Goal: Task Accomplishment & Management: Use online tool/utility

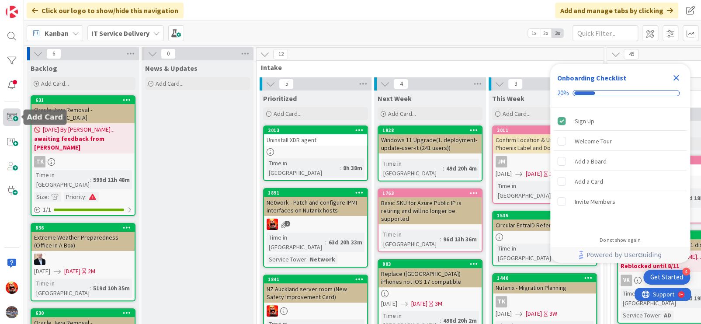
click at [16, 114] on span at bounding box center [11, 116] width 17 height 17
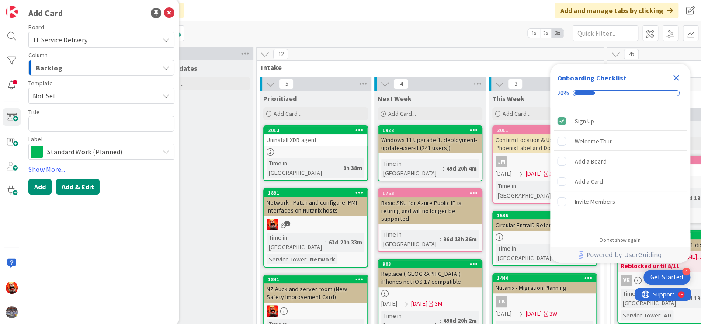
click at [81, 181] on button "Add & Edit" at bounding box center [78, 187] width 44 height 16
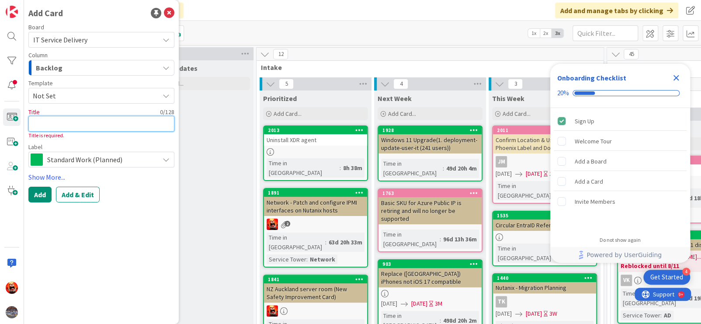
click at [69, 123] on textarea at bounding box center [101, 124] width 146 height 16
type textarea "x"
type textarea "U"
type textarea "x"
type textarea "UK"
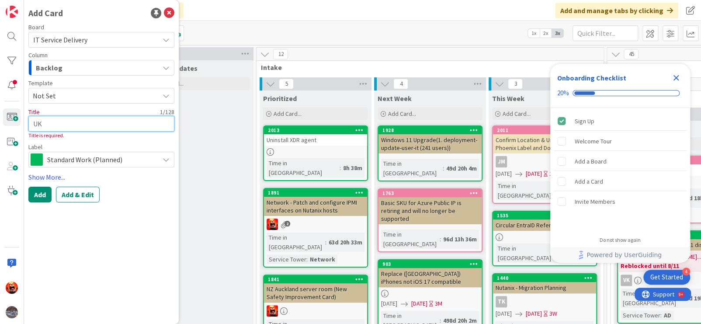
type textarea "x"
type textarea "UK"
type textarea "x"
type textarea "UK w"
type textarea "x"
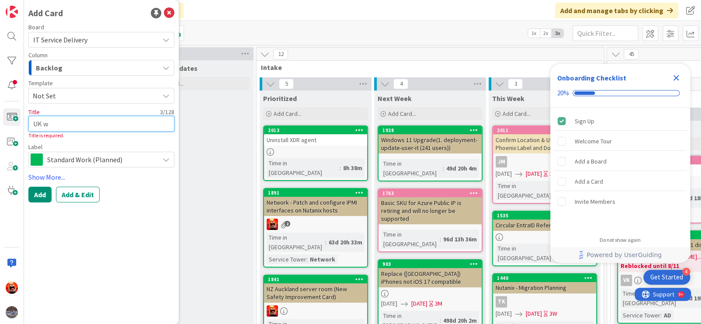
type textarea "UK wa"
type textarea "x"
type textarea "UK w"
type textarea "x"
type textarea "UK"
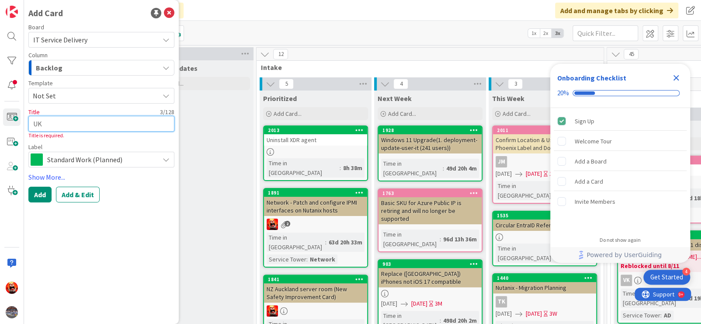
type textarea "x"
type textarea "UK W"
type textarea "x"
type textarea "UK Wa"
type textarea "x"
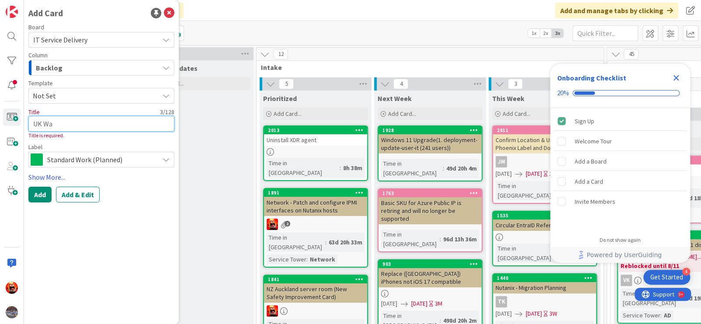
type textarea "UK War"
type textarea "x"
type textarea "UK Warr"
type textarea "x"
type textarea "UK Warri"
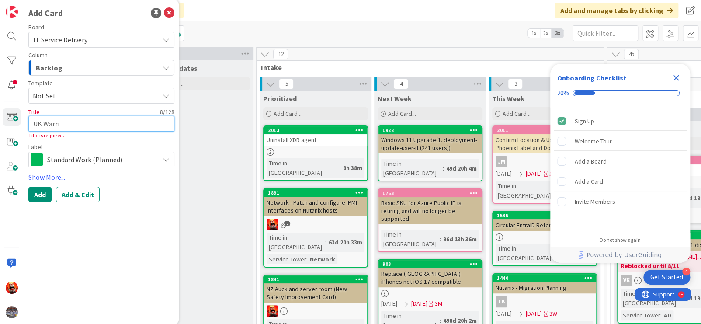
type textarea "x"
type textarea "UK Warrig"
type textarea "x"
type textarea "UK Warri"
type textarea "x"
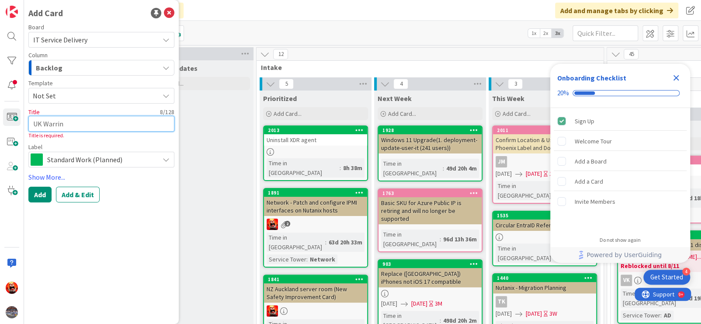
type textarea "UK Warring"
type textarea "x"
type textarea "UK Warringt"
type textarea "x"
type textarea "UK Warringto"
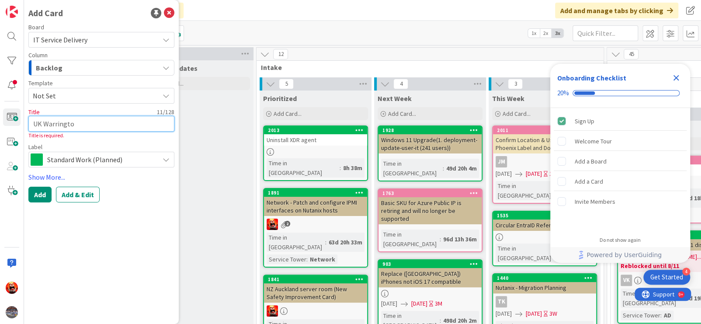
type textarea "x"
type textarea "UK Warrington"
type textarea "x"
type textarea "UK Warrington"
type textarea "x"
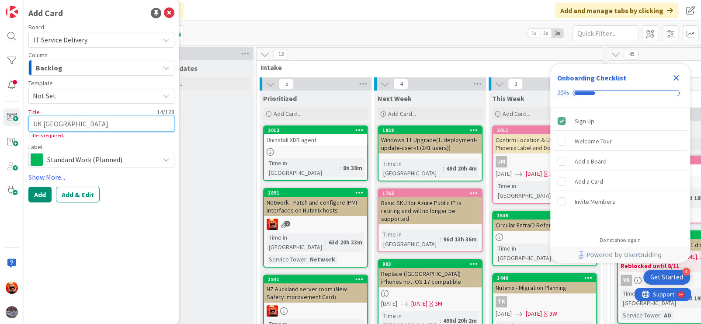
type textarea "UK Warrington o"
type textarea "x"
type textarea "UK Warrington of"
type textarea "x"
type textarea "UK Warrington off"
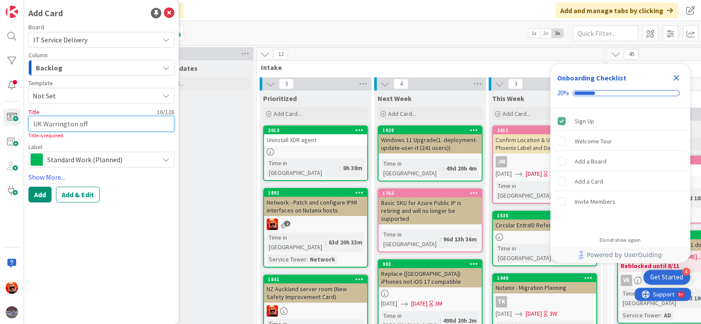
type textarea "x"
type textarea "UK Warrington offi"
type textarea "x"
type textarea "UK Warrington office"
type textarea "x"
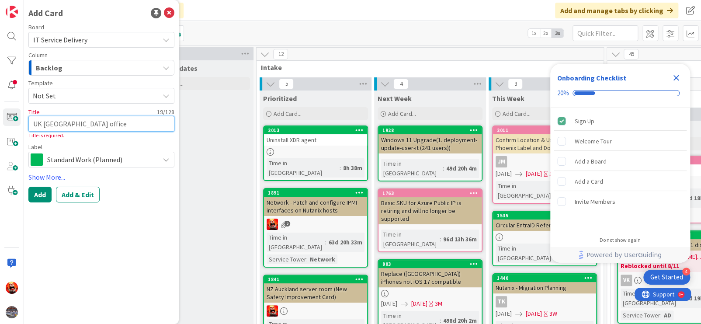
type textarea "UK Warrington office"
type textarea "x"
type textarea "UK Warrington office t"
type textarea "x"
type textarea "UK Warrington office te"
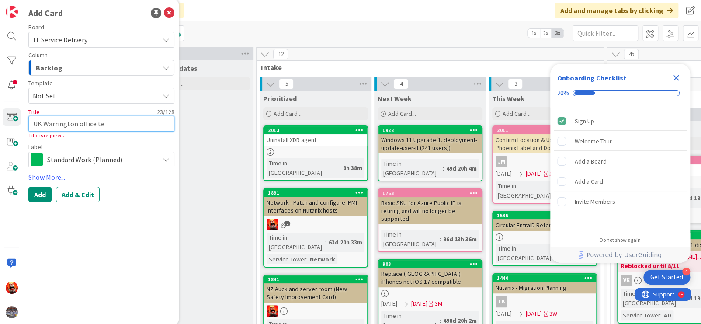
type textarea "x"
type textarea "UK Warrington office tea"
type textarea "x"
type textarea "UK Warrington office tea"
type textarea "x"
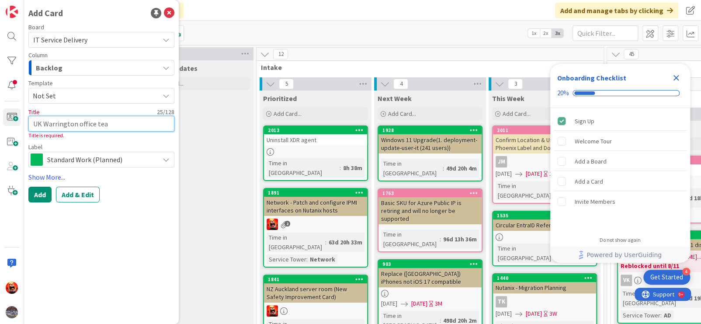
type textarea "UK Warrington office tear"
type textarea "x"
type textarea "UK Warrington office tear d"
type textarea "x"
type textarea "UK Warrington office tear di"
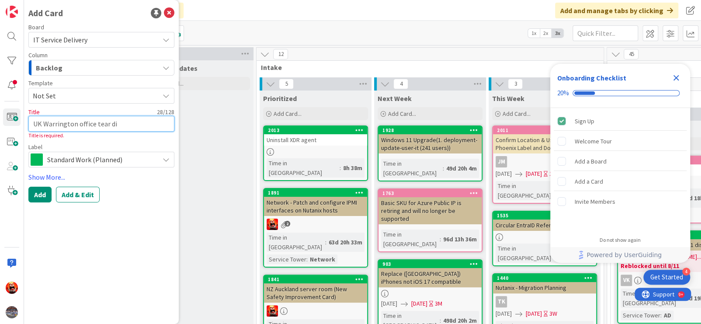
type textarea "x"
type textarea "UK Warrington office tear diw"
type textarea "x"
type textarea "UK Warrington office tear diwn"
type textarea "x"
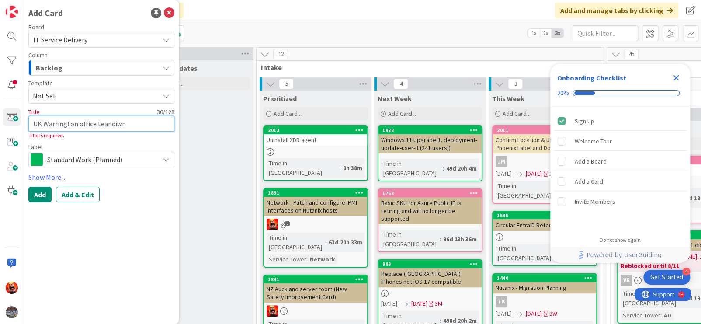
type textarea "UK Warrington office tear diw"
type textarea "x"
type textarea "UK Warrington office tear di"
type textarea "x"
type textarea "UK Warrington office tear d"
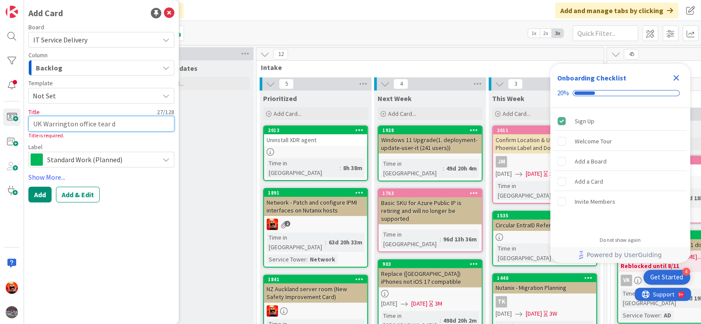
type textarea "x"
type textarea "UK Warrington office tear dw"
type textarea "x"
type textarea "UK Warrington office tear dwo"
type textarea "x"
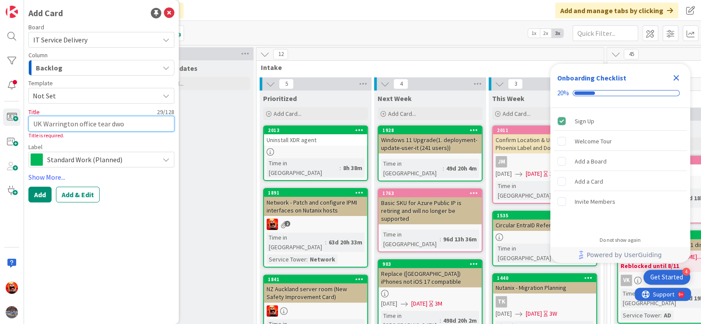
type textarea "UK Warrington office tear dwon"
type textarea "x"
type textarea "UK Warrington office tear dwo"
type textarea "x"
type textarea "UK Warrington office tear dw"
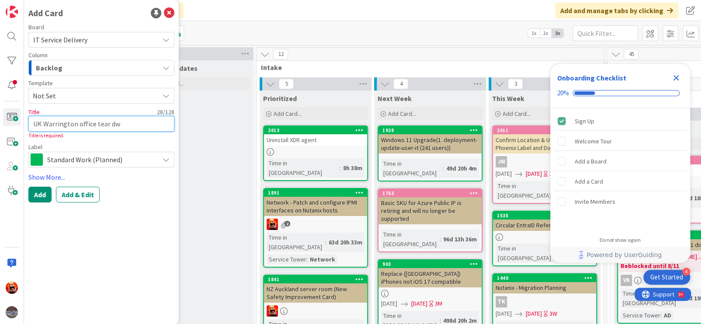
type textarea "x"
type textarea "UK Warrington office tear d"
type textarea "x"
type textarea "UK Warrington office tear do"
type textarea "x"
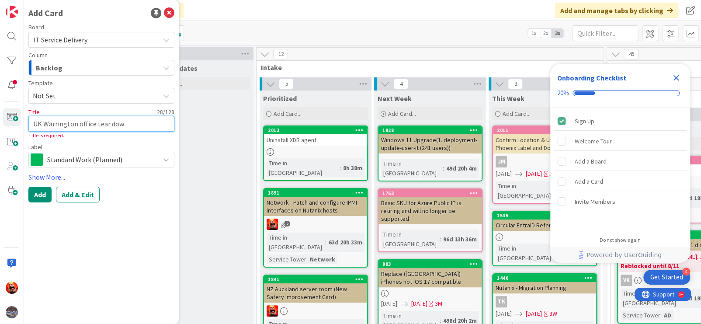
type textarea "UK Warrington office tear down"
type textarea "x"
type textarea "UK Warrington office tear down"
click at [55, 192] on div "Add Add & Edit" at bounding box center [101, 195] width 146 height 16
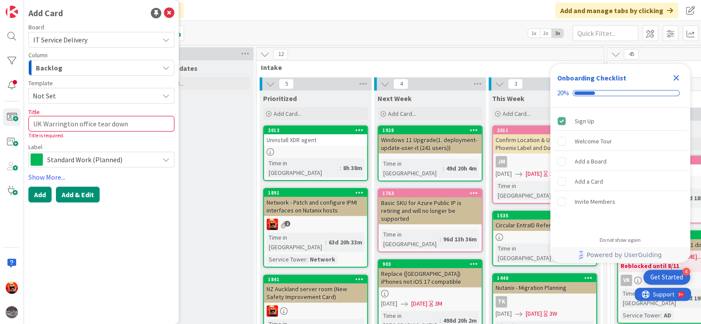
click at [66, 194] on button "Add & Edit" at bounding box center [78, 195] width 44 height 16
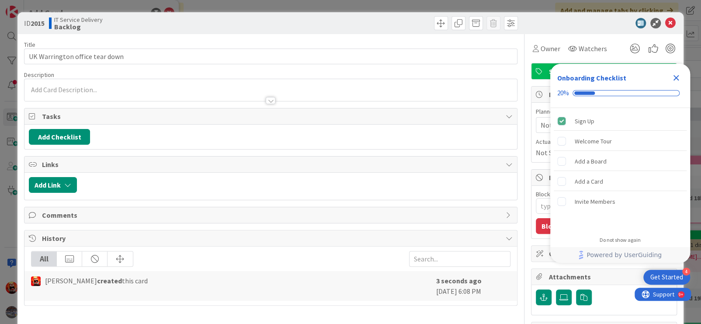
type textarea "x"
click at [676, 79] on icon "Close Checklist" at bounding box center [677, 78] width 6 height 6
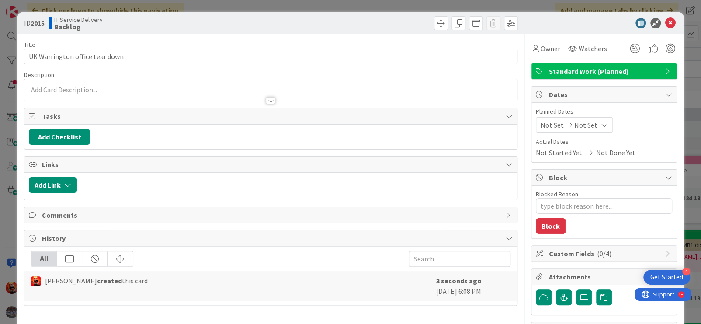
click at [93, 93] on div at bounding box center [270, 96] width 493 height 9
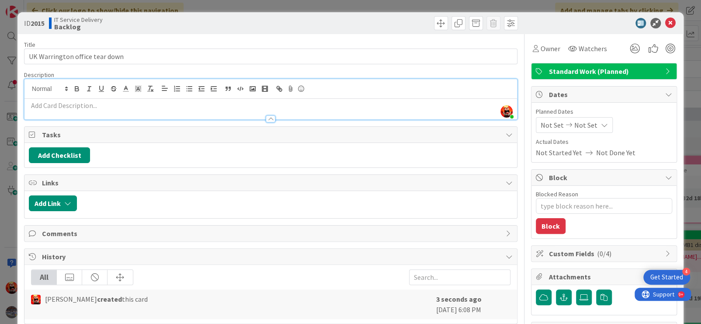
click at [95, 107] on p at bounding box center [271, 106] width 484 height 10
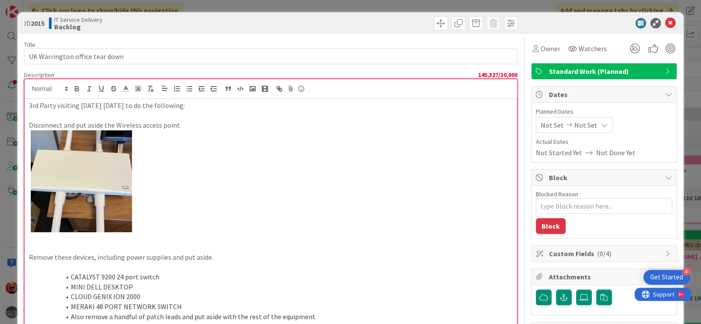
scroll to position [203, 0]
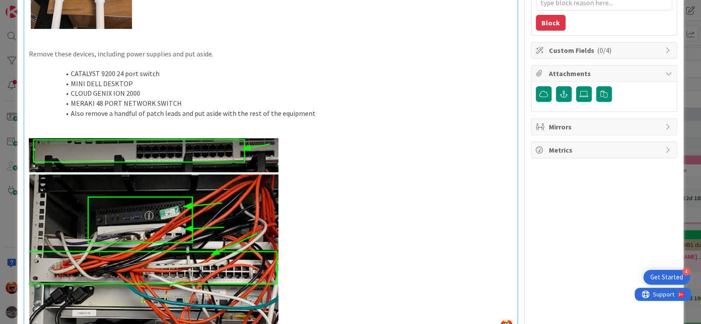
type textarea "x"
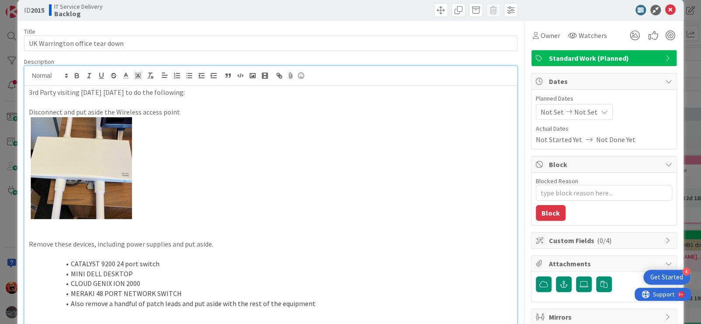
scroll to position [0, 0]
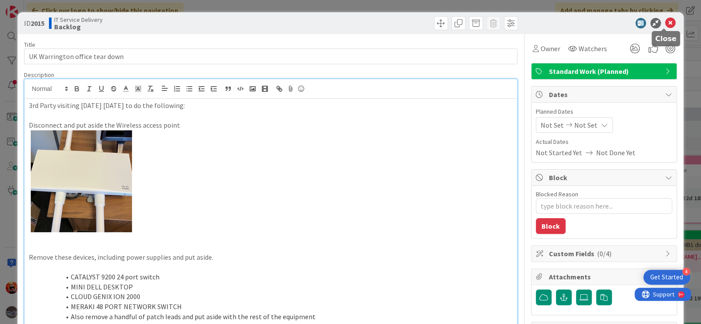
click at [665, 22] on icon at bounding box center [670, 23] width 10 height 10
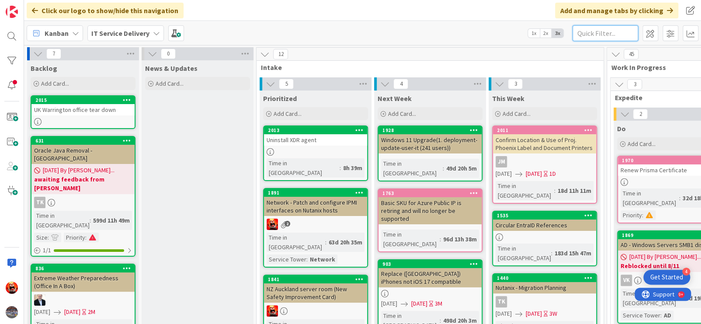
click at [590, 32] on input "text" at bounding box center [606, 33] width 66 height 16
type input "UK"
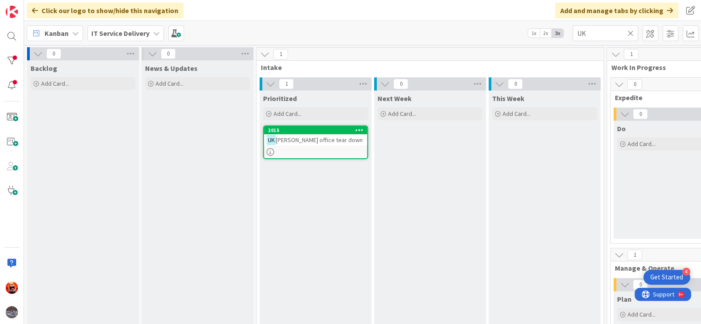
click at [630, 32] on icon at bounding box center [631, 33] width 6 height 8
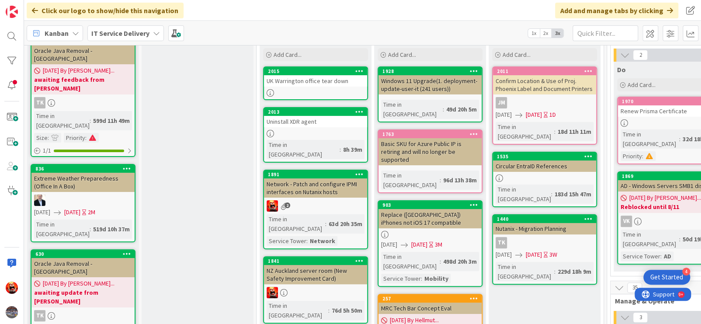
scroll to position [44, 0]
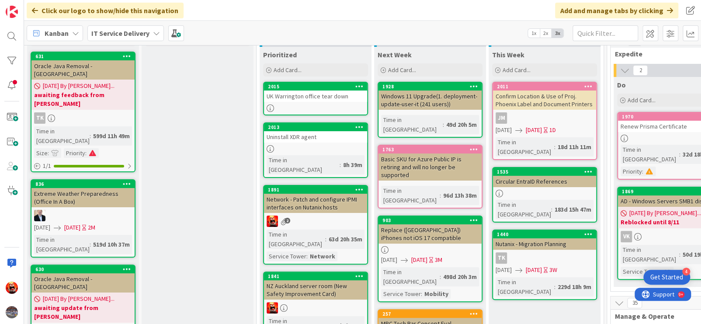
click at [292, 107] on div at bounding box center [315, 107] width 103 height 7
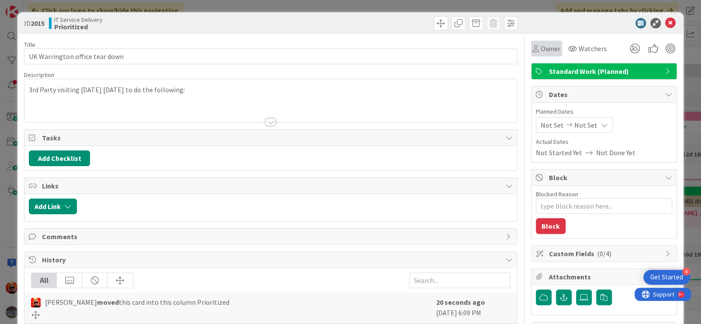
click at [539, 55] on div "Owner" at bounding box center [546, 49] width 31 height 16
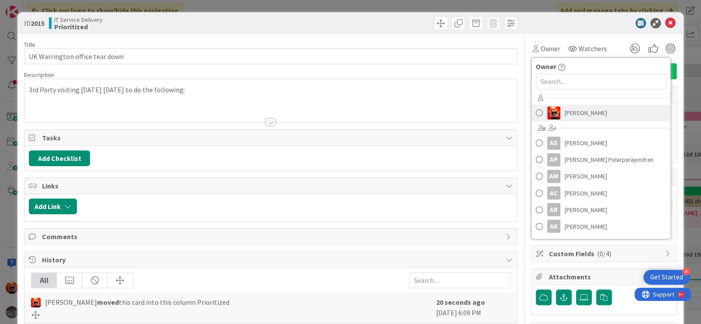
click at [565, 113] on span "Vlade Naumovski" at bounding box center [586, 112] width 42 height 13
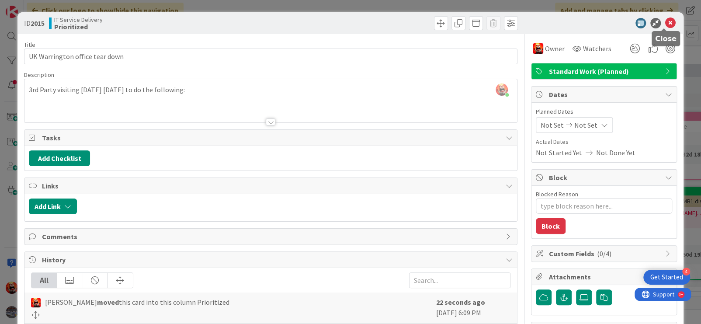
click at [665, 23] on icon at bounding box center [670, 23] width 10 height 10
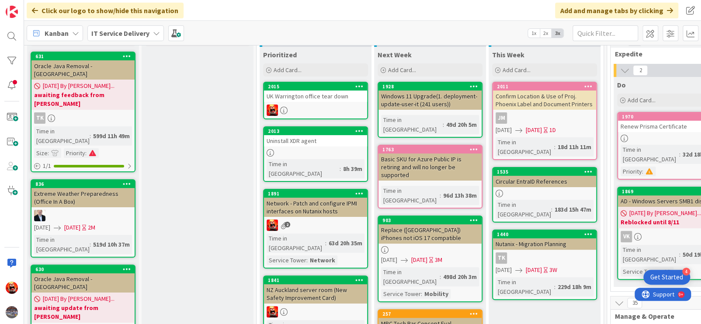
click at [319, 142] on div "Uninstall XDR agent" at bounding box center [315, 140] width 103 height 11
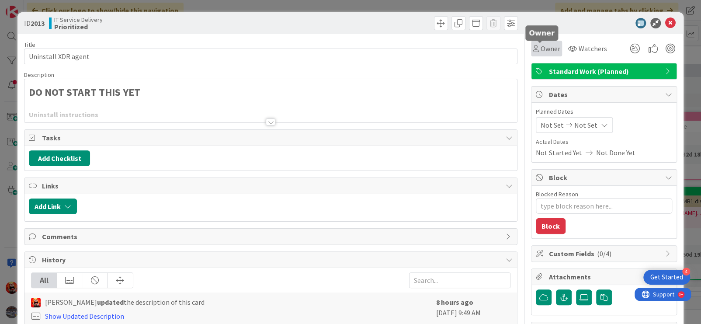
click at [533, 51] on icon at bounding box center [536, 48] width 6 height 7
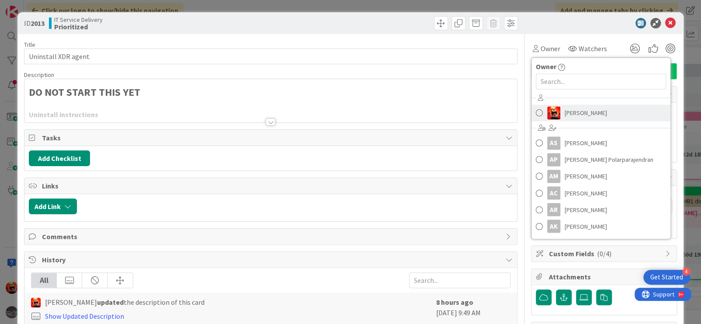
click at [565, 112] on span "Vlade Naumovski" at bounding box center [586, 112] width 42 height 13
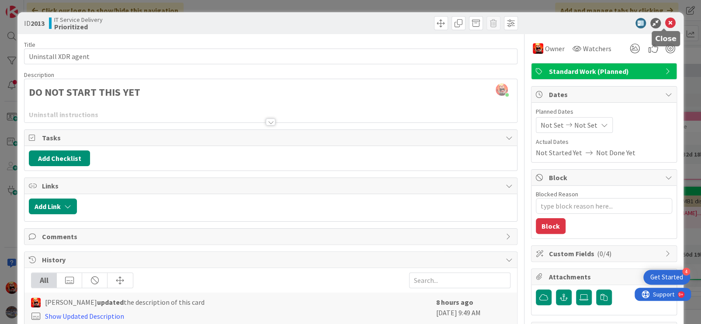
click at [665, 22] on icon at bounding box center [670, 23] width 10 height 10
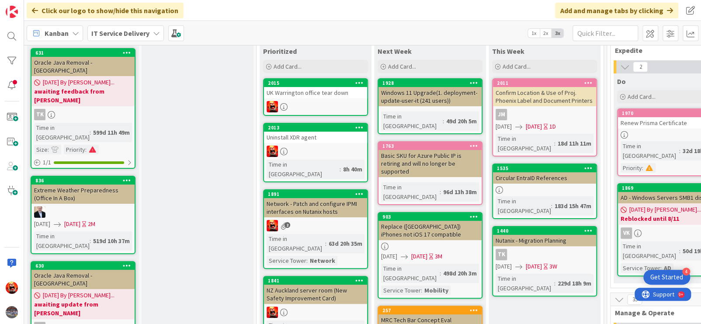
scroll to position [44, 0]
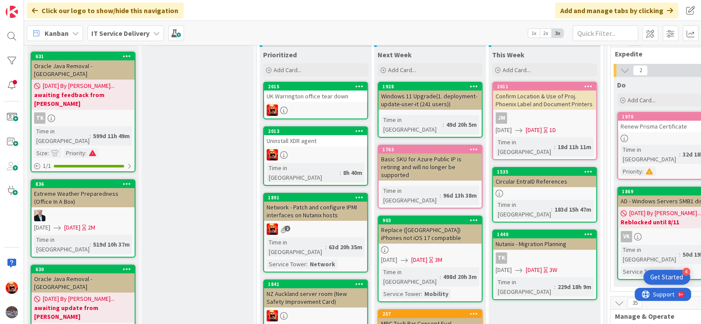
click at [312, 101] on div "UK Warrington office tear down" at bounding box center [315, 95] width 103 height 11
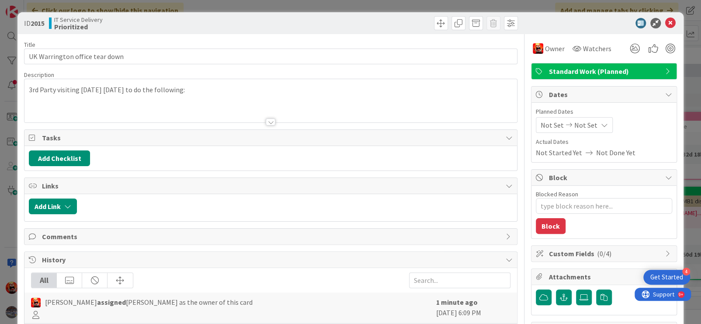
type textarea "x"
click at [264, 91] on div "3rd Party visiting tomorrow Aug 28th to do the following:" at bounding box center [270, 100] width 493 height 43
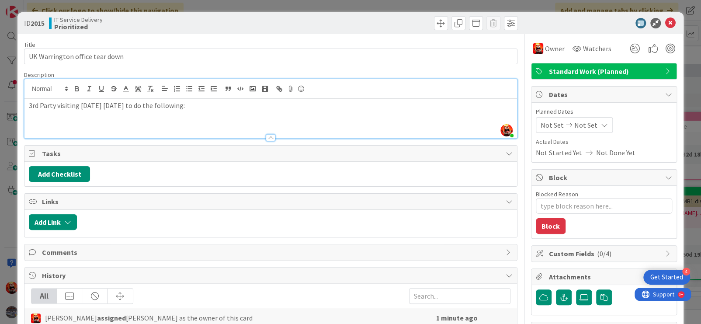
click at [271, 138] on div at bounding box center [271, 137] width 10 height 7
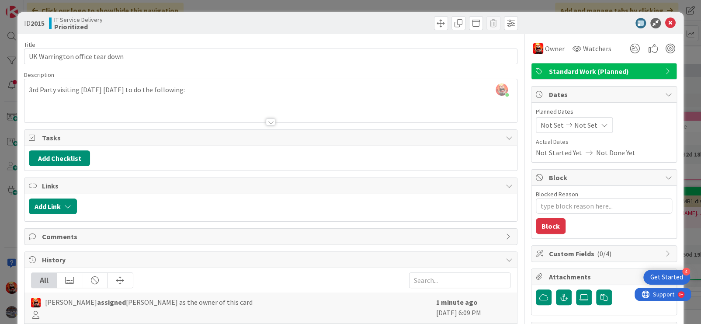
click at [266, 122] on div at bounding box center [271, 121] width 10 height 7
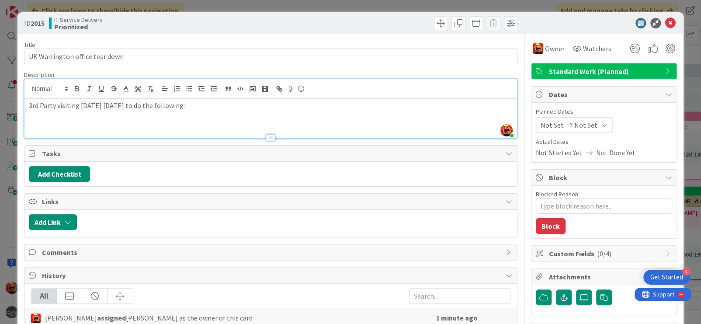
click at [257, 114] on p at bounding box center [271, 116] width 484 height 10
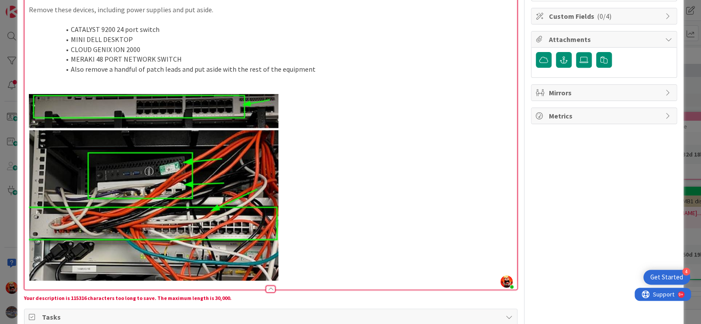
scroll to position [369, 0]
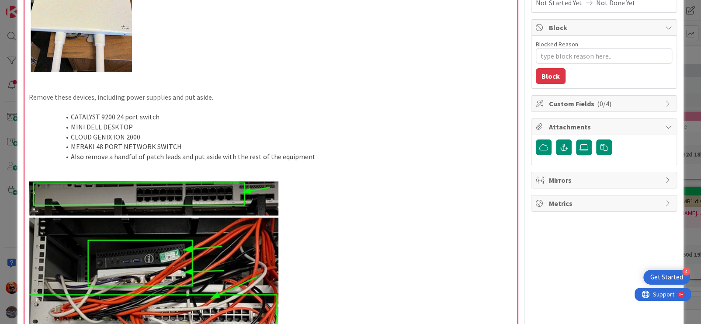
click at [365, 168] on p at bounding box center [271, 167] width 484 height 10
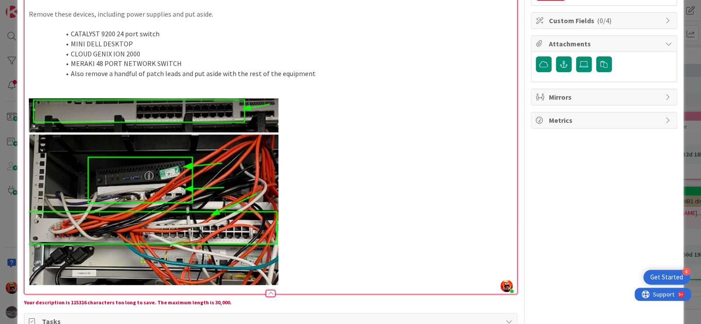
scroll to position [324, 0]
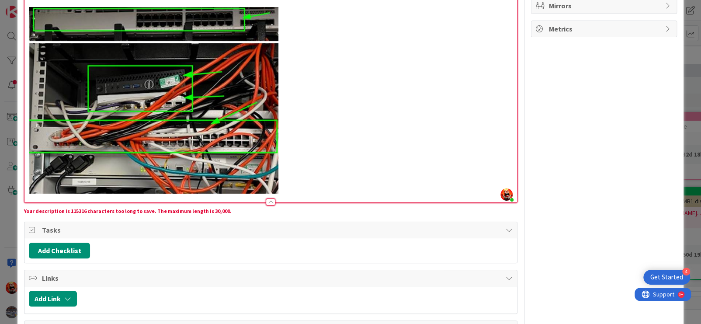
click at [207, 211] on div "Your description is 115316 characters too long to save. The maximum length is 3…" at bounding box center [271, 211] width 494 height 8
click at [258, 168] on img at bounding box center [154, 100] width 250 height 187
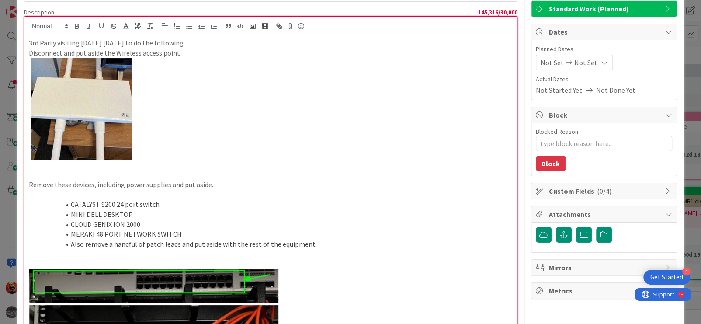
scroll to position [0, 0]
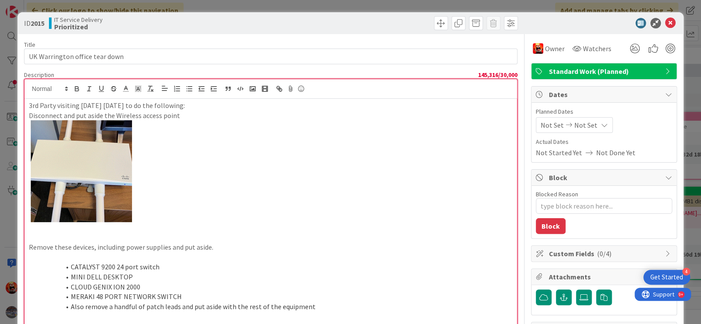
click at [29, 115] on p "Disconnect and put aside the Wireless access point" at bounding box center [271, 116] width 484 height 10
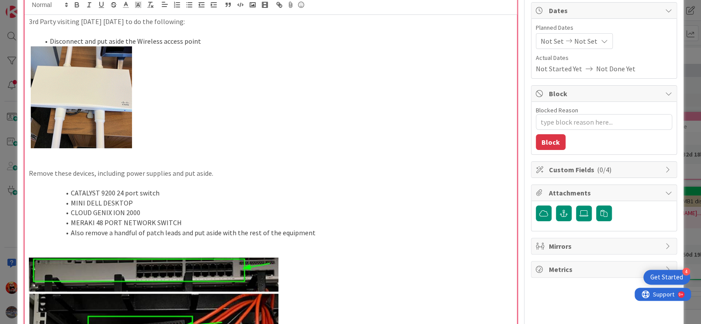
scroll to position [87, 0]
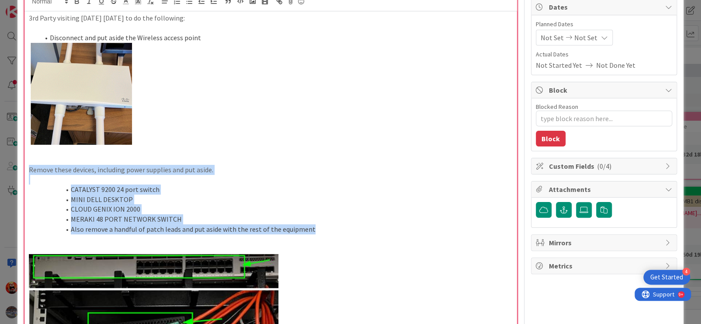
drag, startPoint x: 300, startPoint y: 232, endPoint x: 217, endPoint y: 135, distance: 128.0
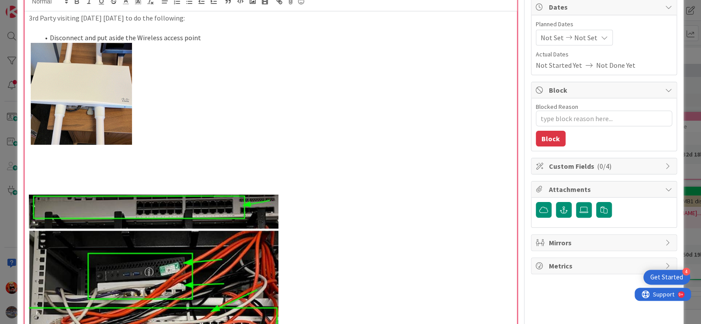
scroll to position [44, 0]
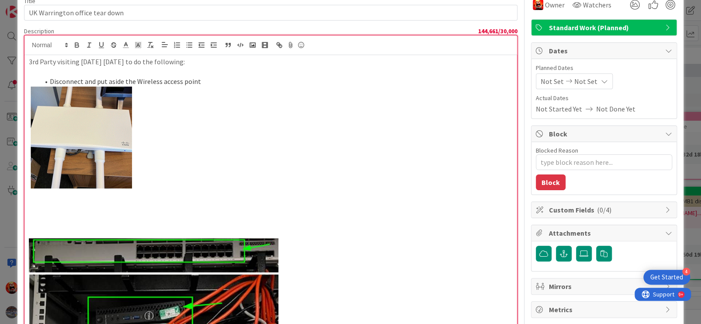
click at [220, 86] on li "Disconnect and put aside the Wireless access point" at bounding box center [275, 82] width 473 height 10
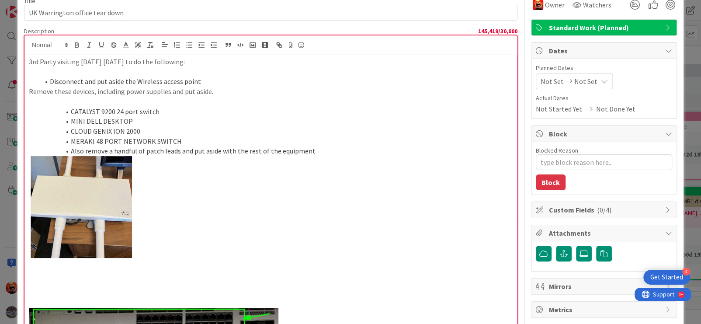
click at [68, 101] on p at bounding box center [271, 102] width 484 height 10
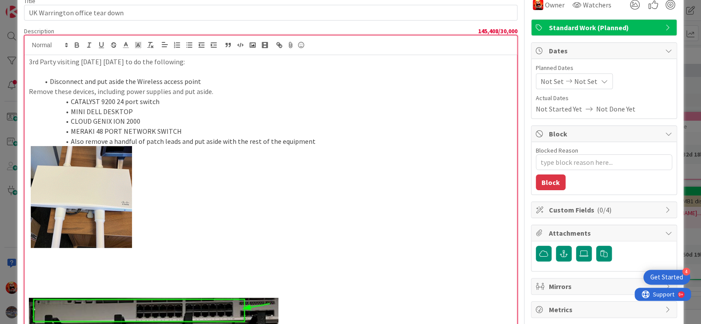
click at [29, 91] on p "Remove these devices, including power supplies and put aside." at bounding box center [271, 92] width 484 height 10
click at [71, 101] on span at bounding box center [71, 102] width 0 height 10
click at [72, 112] on li "MINI DELL DESKTOP" at bounding box center [275, 112] width 473 height 10
click at [69, 119] on li "CLOUD GENIX ION 2000" at bounding box center [275, 121] width 473 height 10
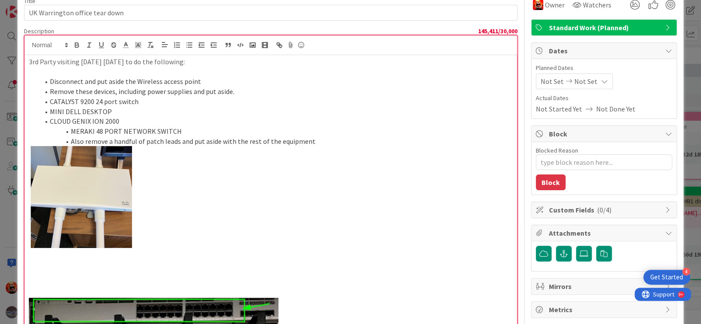
click at [70, 131] on li "MERAKI 48 PORT NETWORK SWITCH" at bounding box center [275, 131] width 473 height 10
click at [70, 139] on li "Also remove a handful of patch leads and put aside with the rest of the equipme…" at bounding box center [275, 141] width 473 height 10
click at [51, 103] on li "CATALYST 9200 24 port switch" at bounding box center [275, 102] width 473 height 10
drag, startPoint x: 70, startPoint y: 105, endPoint x: 52, endPoint y: 104, distance: 18.0
click at [51, 103] on li "Derack CATALYST 9200 24 port switch" at bounding box center [275, 102] width 473 height 10
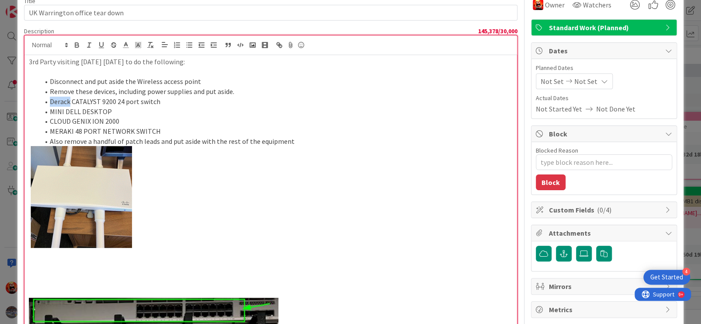
copy li "Derack"
click at [49, 109] on li "MINI DELL DESKTOP" at bounding box center [275, 112] width 473 height 10
click at [50, 120] on li "CLOUD GENIX ION 2000" at bounding box center [275, 121] width 473 height 10
click at [50, 128] on li "MERAKI 48 PORT NETWORK SWITCH" at bounding box center [275, 131] width 473 height 10
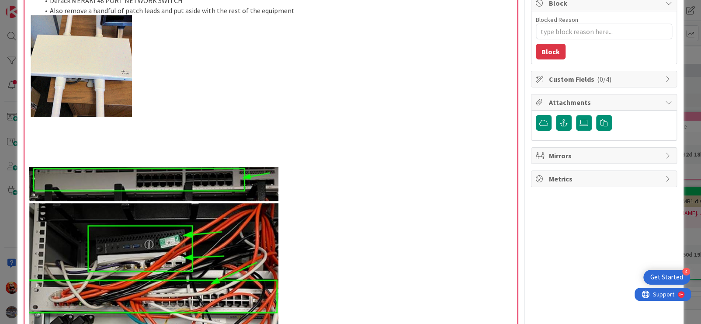
click at [189, 207] on img at bounding box center [154, 260] width 250 height 187
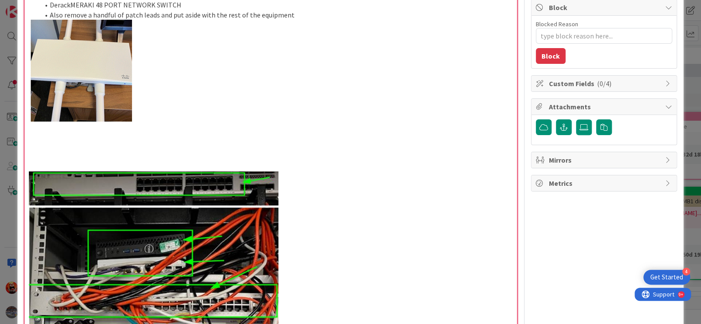
click at [106, 67] on img at bounding box center [80, 71] width 103 height 102
click at [156, 115] on p at bounding box center [271, 71] width 484 height 102
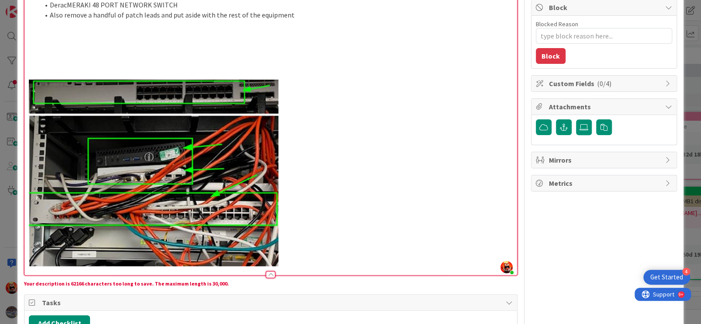
click at [183, 166] on img at bounding box center [154, 173] width 250 height 187
click at [337, 241] on p at bounding box center [271, 173] width 484 height 187
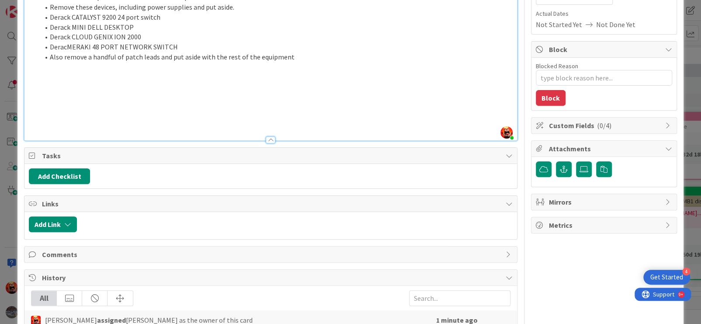
scroll to position [83, 0]
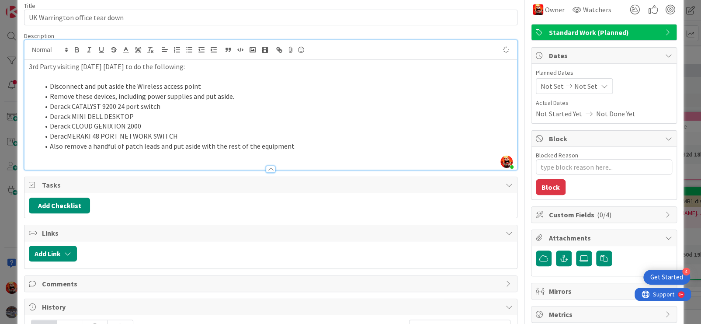
type textarea "x"
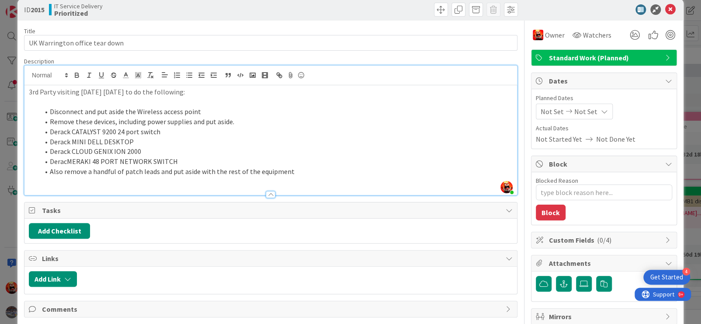
scroll to position [0, 0]
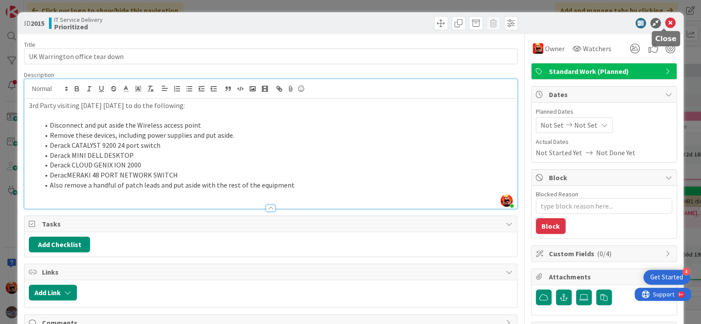
click at [665, 24] on icon at bounding box center [670, 23] width 10 height 10
